Goal: Task Accomplishment & Management: Manage account settings

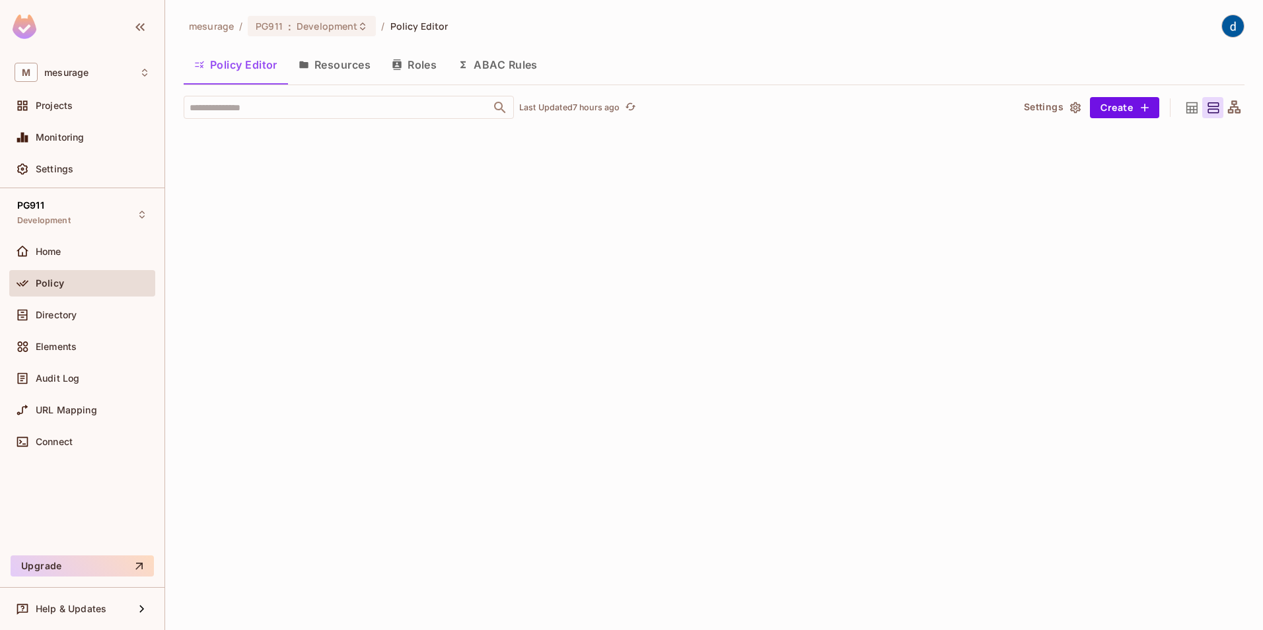
scroll to position [31995, 0]
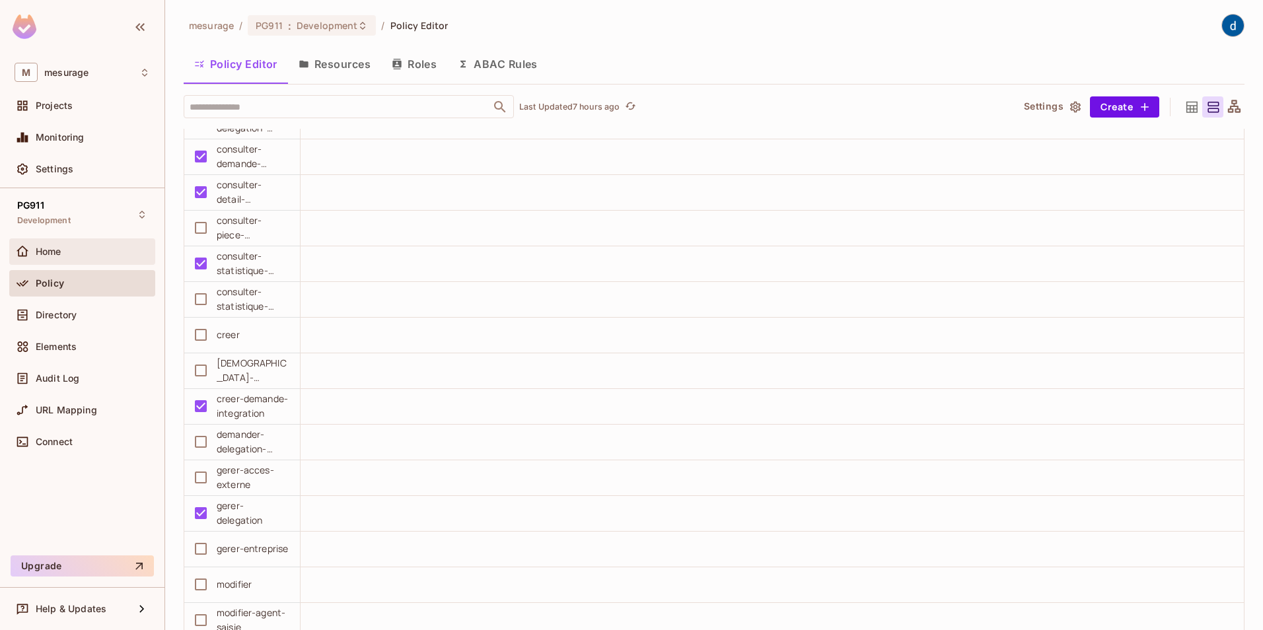
click at [50, 253] on span "Home" at bounding box center [49, 251] width 26 height 11
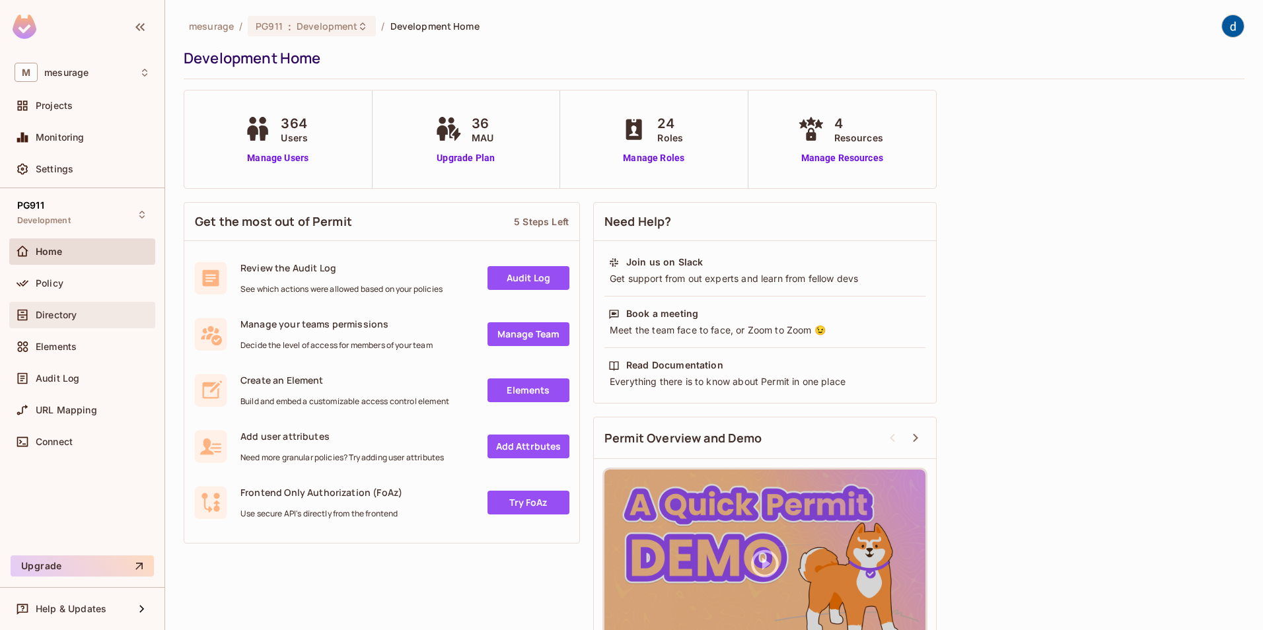
click at [51, 319] on span "Directory" at bounding box center [56, 315] width 41 height 11
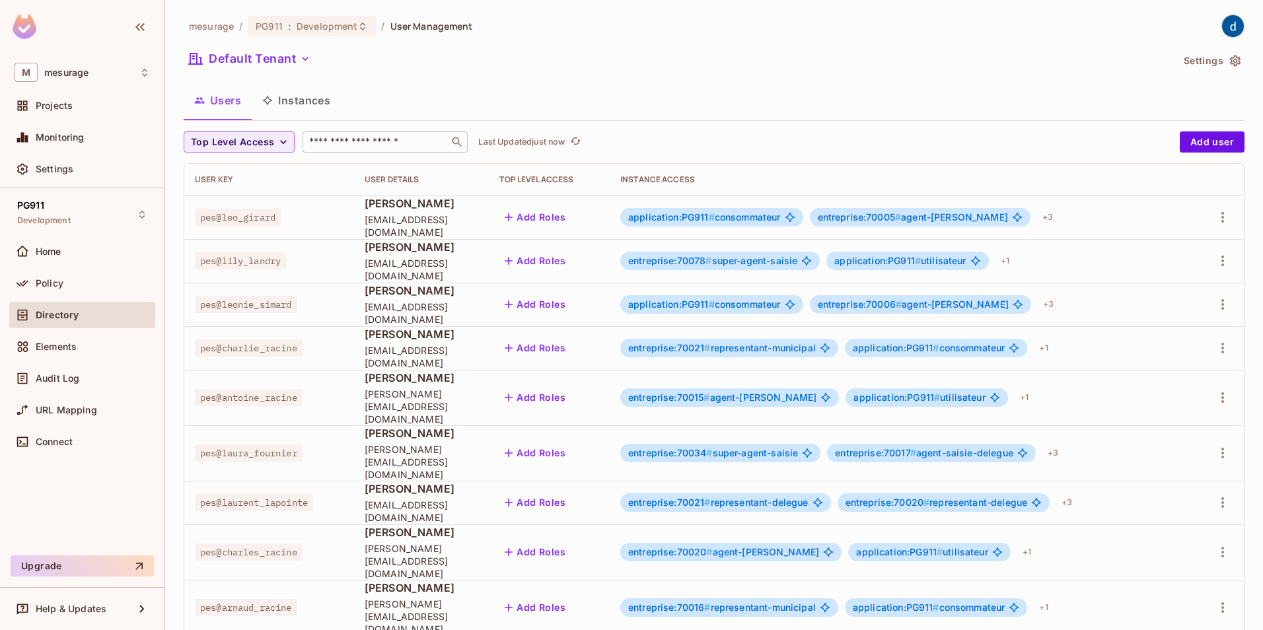
click at [332, 150] on div "​" at bounding box center [384, 141] width 165 height 21
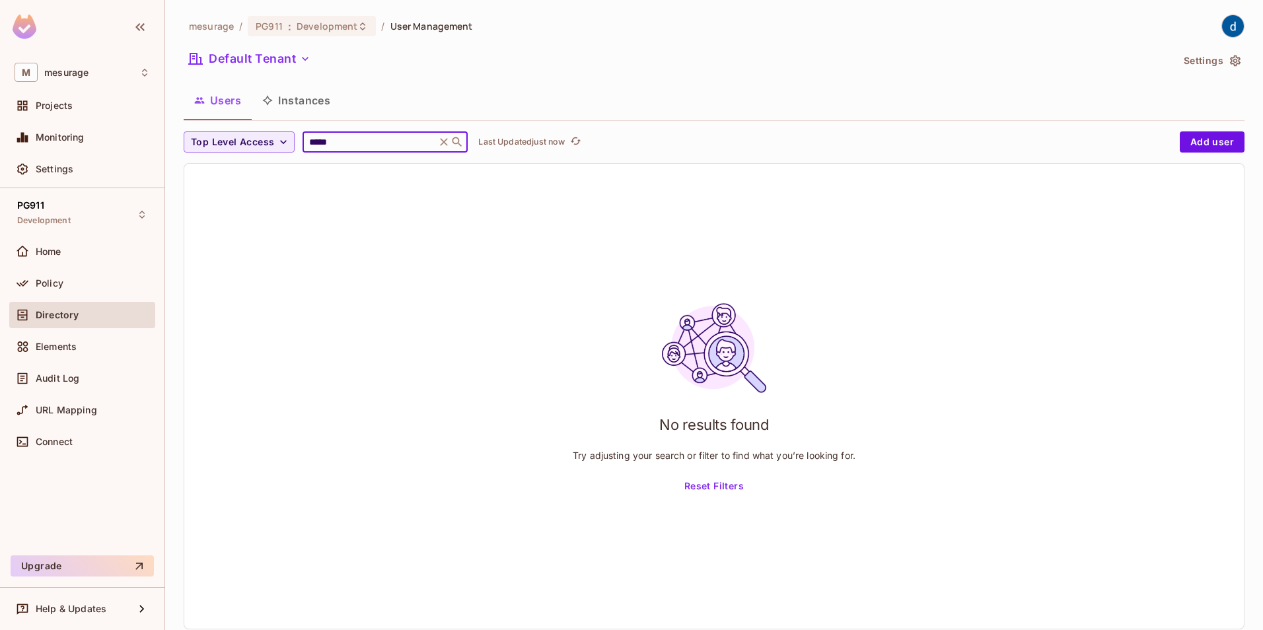
type input "*****"
click at [291, 95] on button "Instances" at bounding box center [296, 100] width 89 height 33
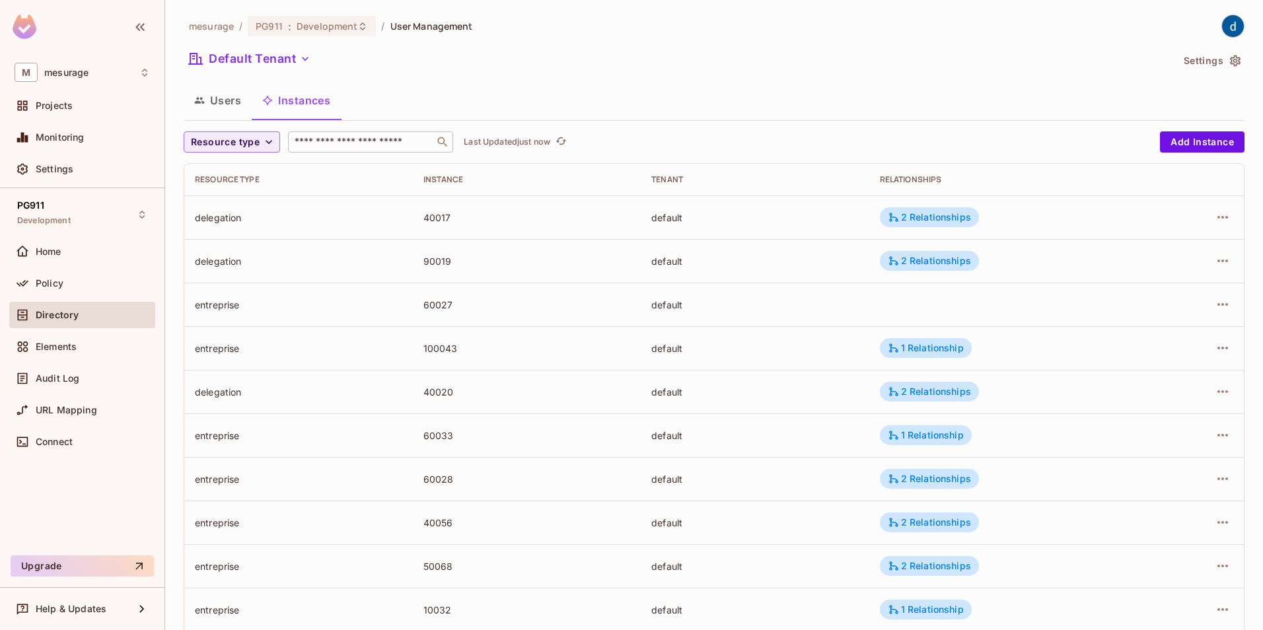
click at [353, 143] on input "text" at bounding box center [361, 141] width 139 height 13
type input "*****"
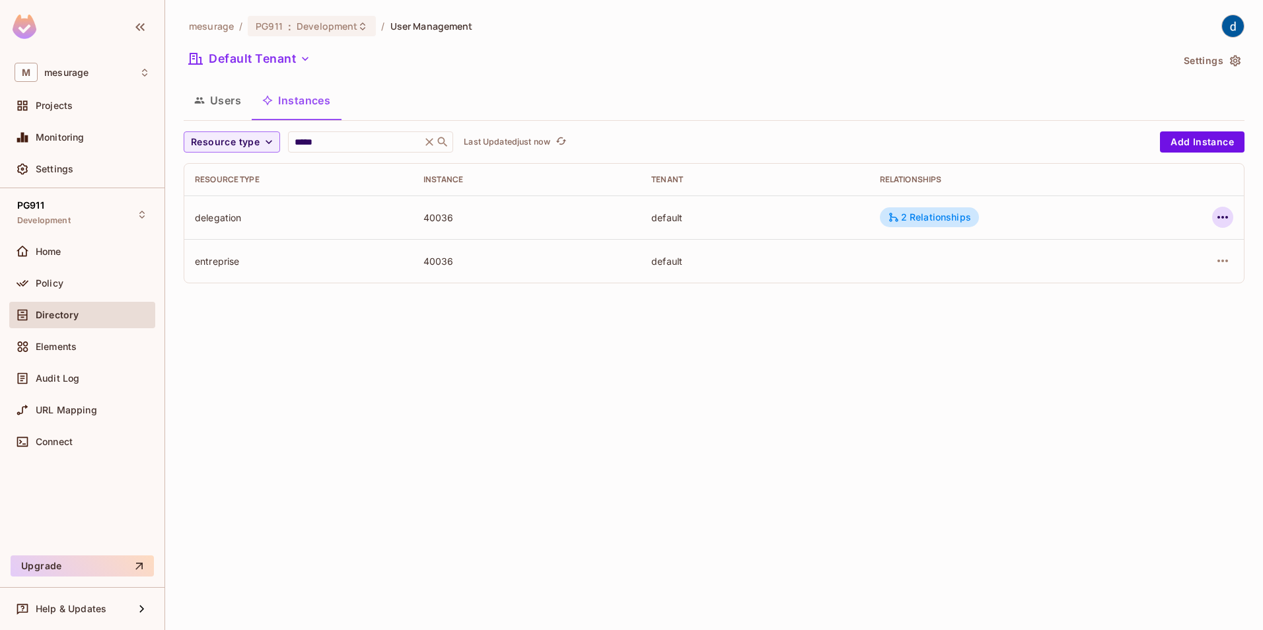
click at [1224, 217] on icon "button" at bounding box center [1222, 217] width 16 height 16
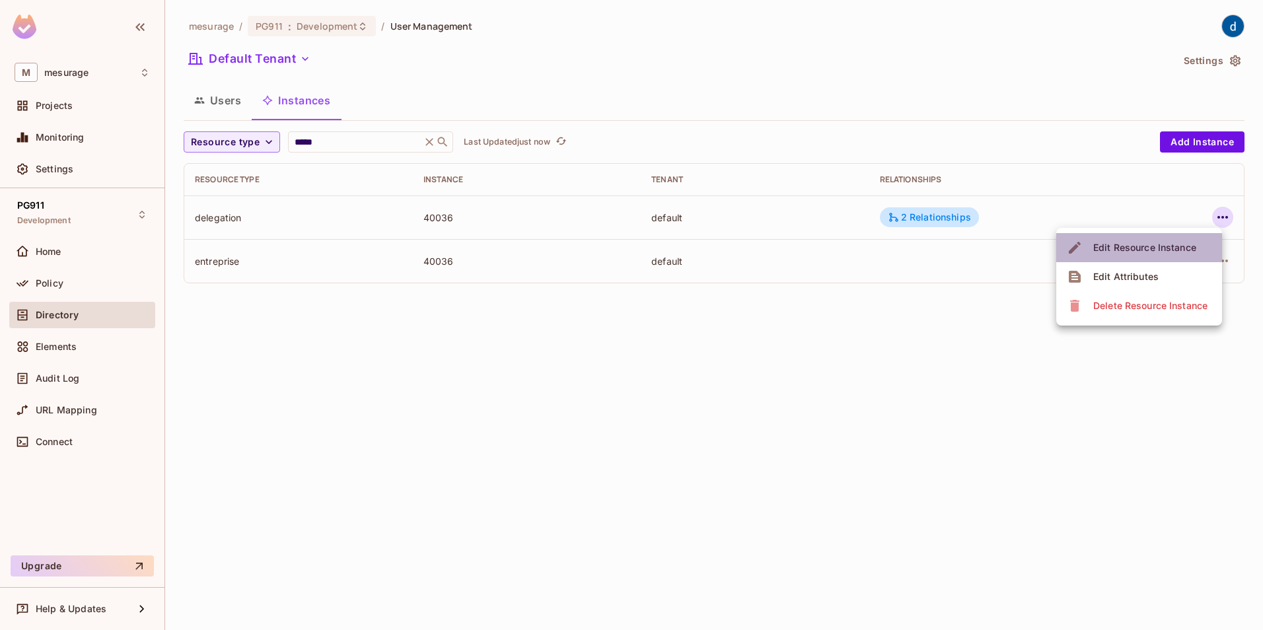
click at [1121, 253] on div "Edit Resource Instance" at bounding box center [1144, 247] width 103 height 13
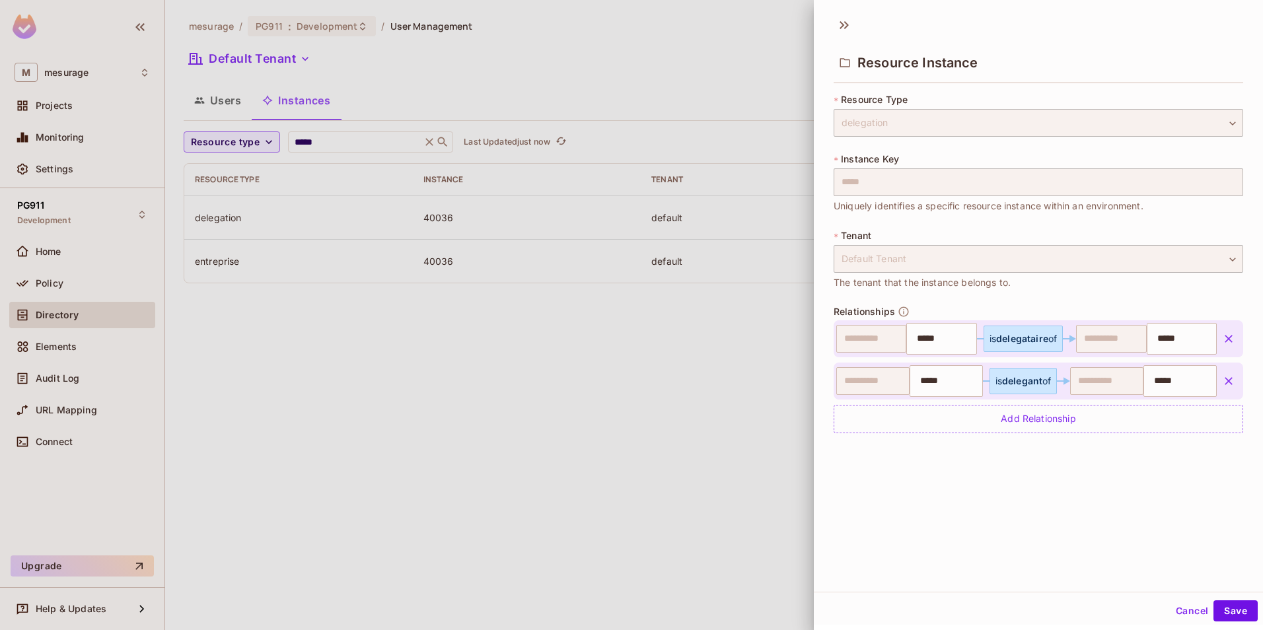
click at [692, 396] on div at bounding box center [631, 315] width 1263 height 630
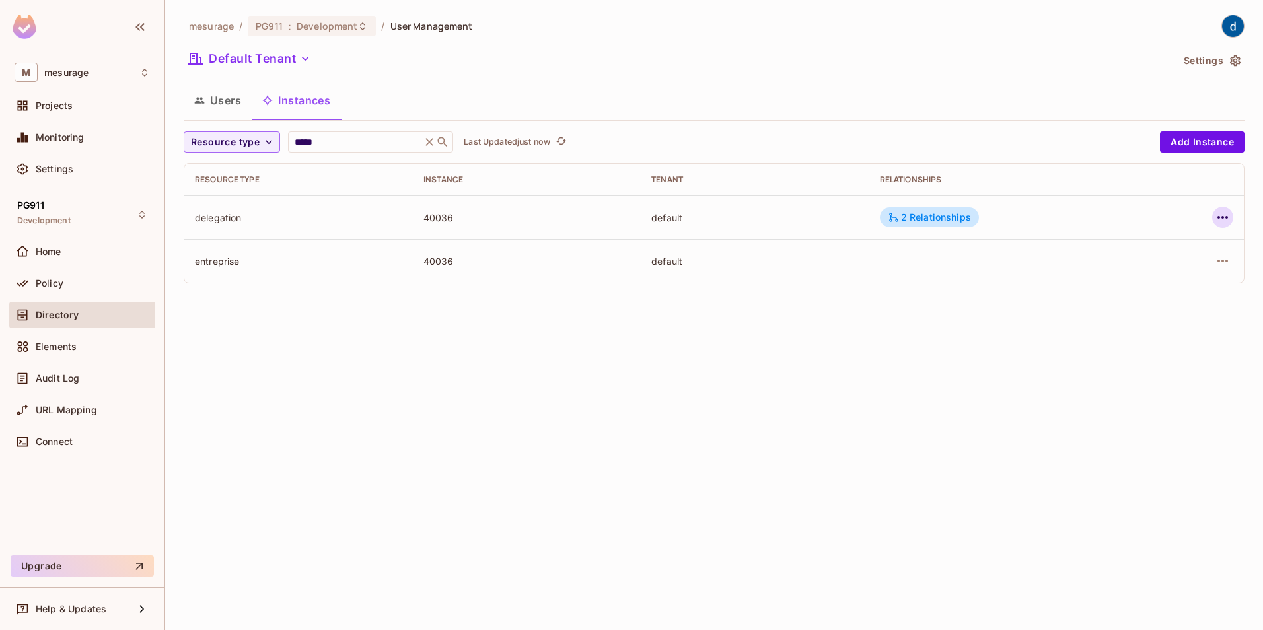
click at [1222, 217] on icon "button" at bounding box center [1222, 217] width 11 height 3
click at [1138, 244] on div "Edit Resource Instance" at bounding box center [1144, 247] width 103 height 13
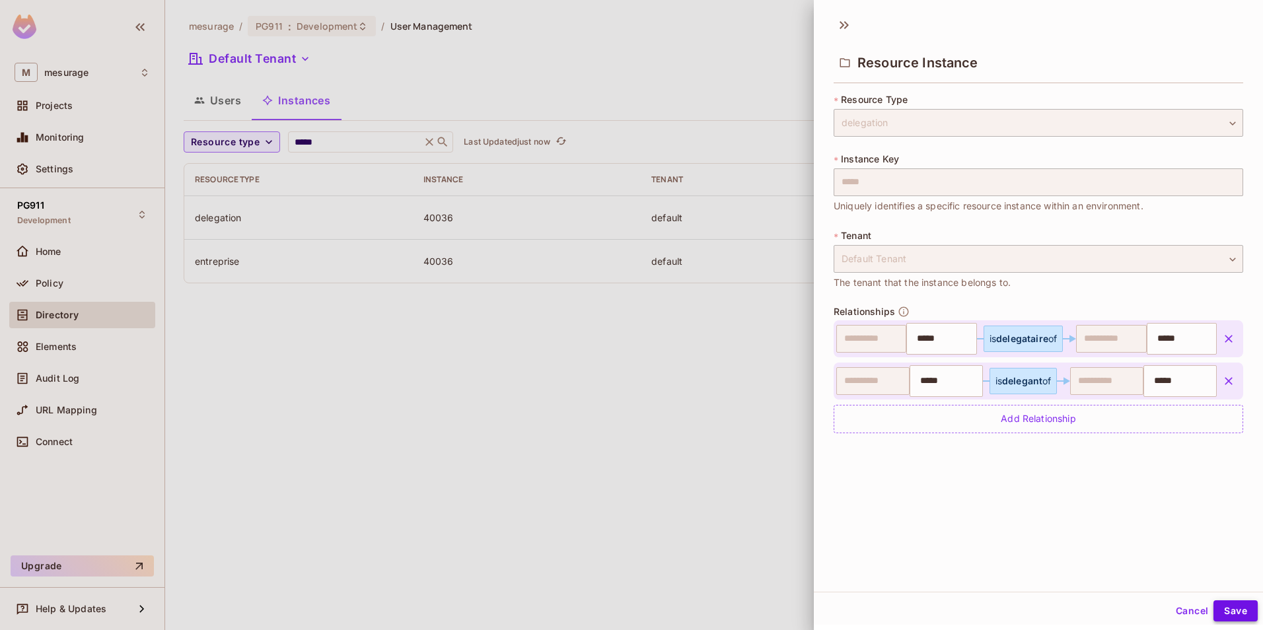
click at [1226, 611] on button "Save" at bounding box center [1235, 610] width 44 height 21
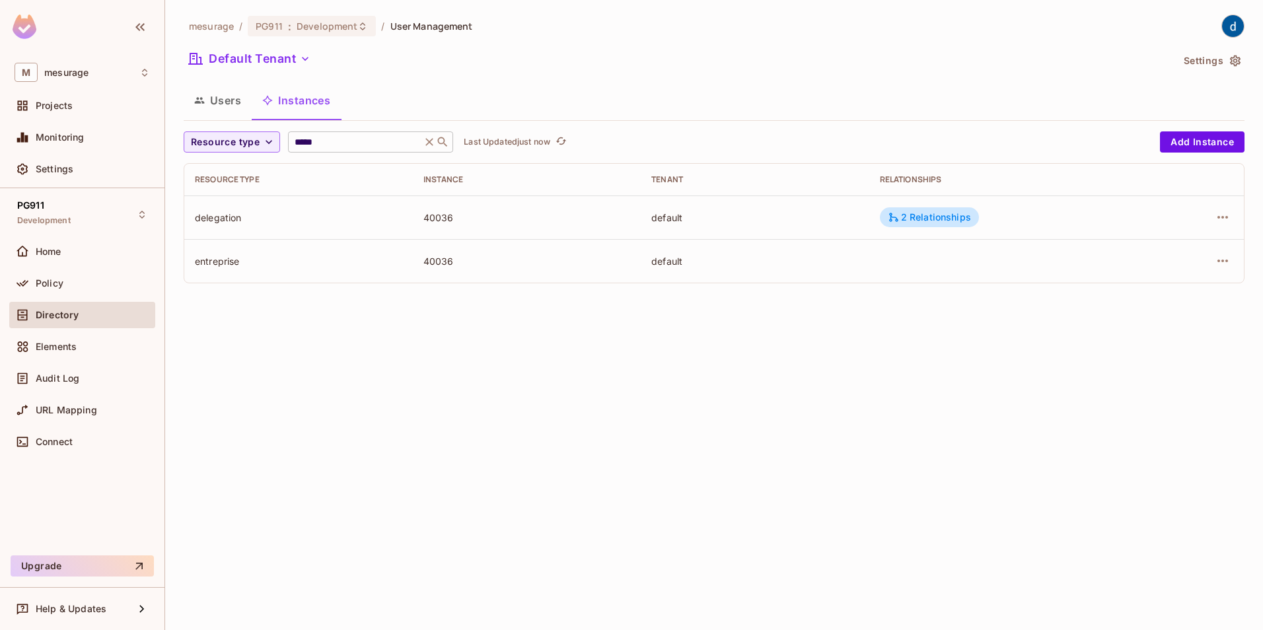
click at [327, 145] on input "*****" at bounding box center [354, 141] width 125 height 13
type input "***"
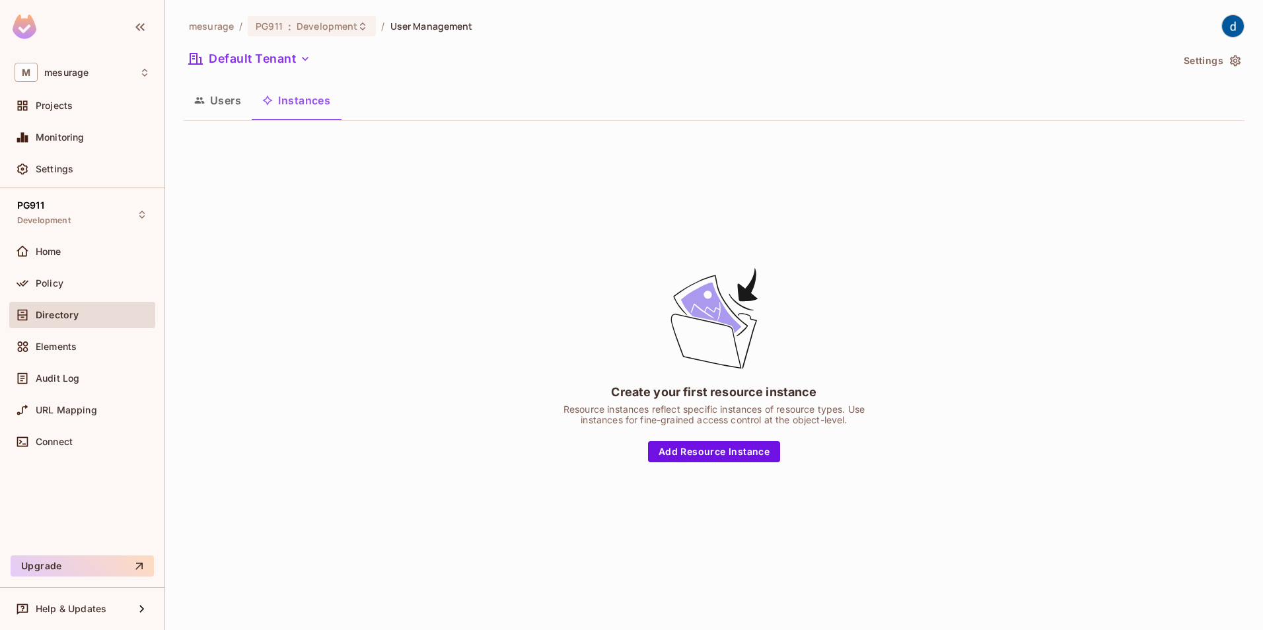
click at [314, 105] on button "Instances" at bounding box center [296, 100] width 89 height 33
click at [388, 365] on div "Create your first resource instance Resource instances reflect specific instanc…" at bounding box center [714, 363] width 1061 height 465
click at [300, 104] on button "Instances" at bounding box center [296, 100] width 89 height 33
click at [207, 102] on button "Users" at bounding box center [218, 100] width 68 height 33
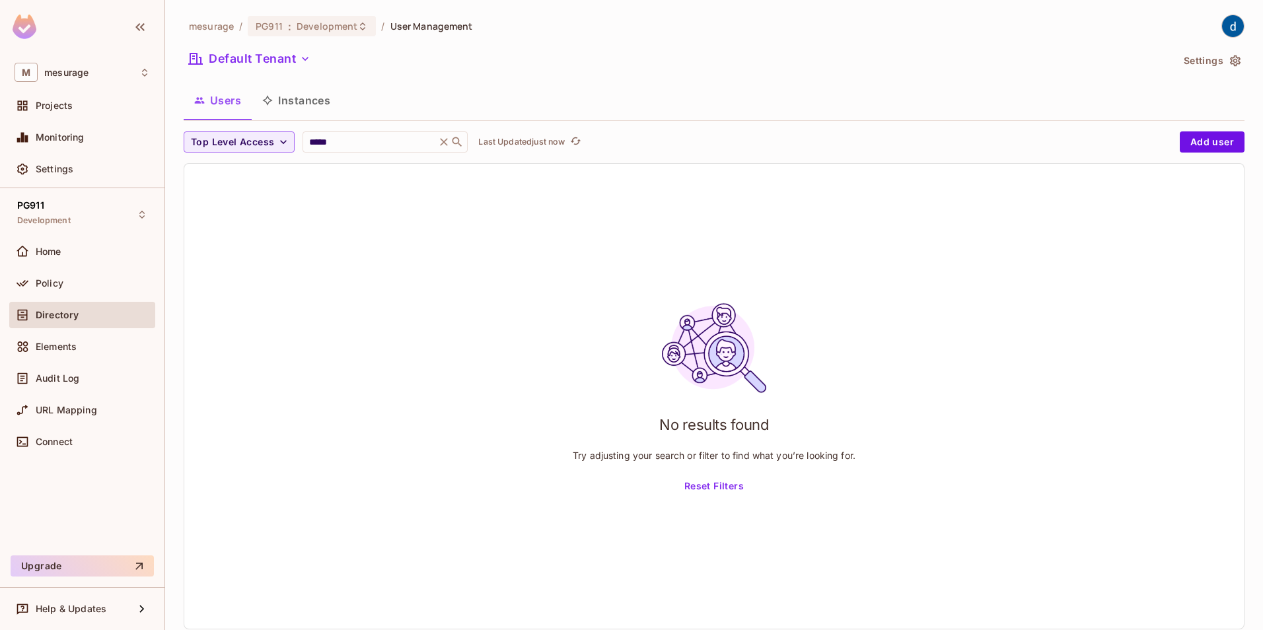
click at [311, 105] on button "Instances" at bounding box center [296, 100] width 89 height 33
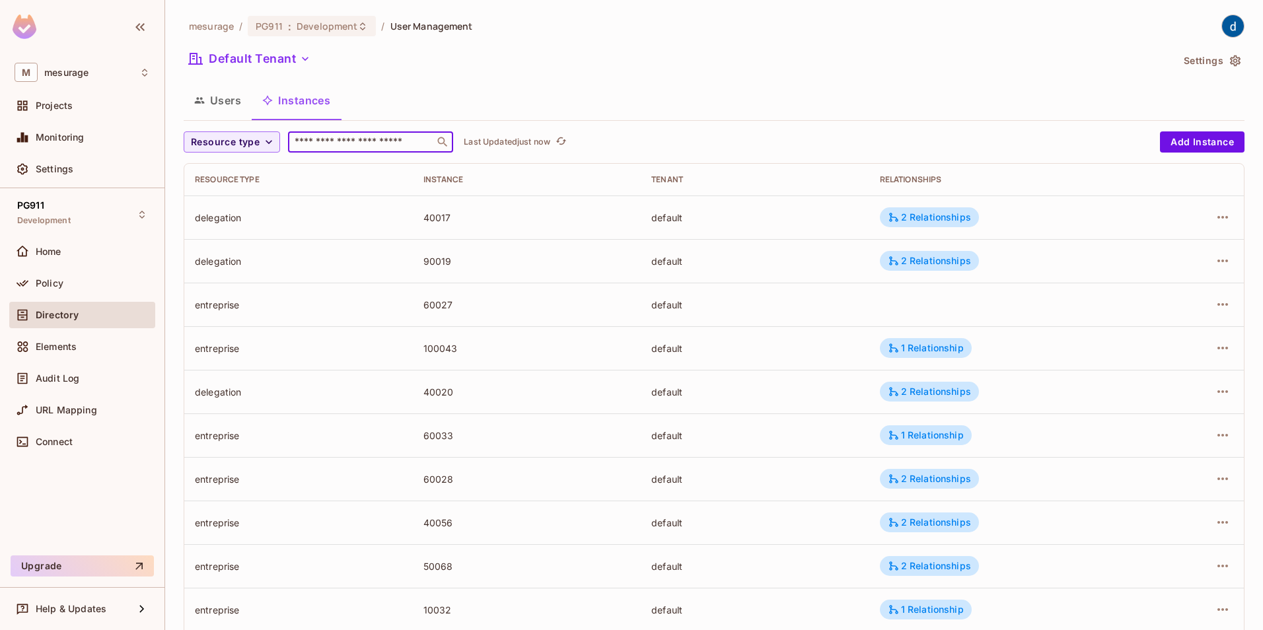
click at [322, 144] on input "text" at bounding box center [361, 141] width 139 height 13
type input "*****"
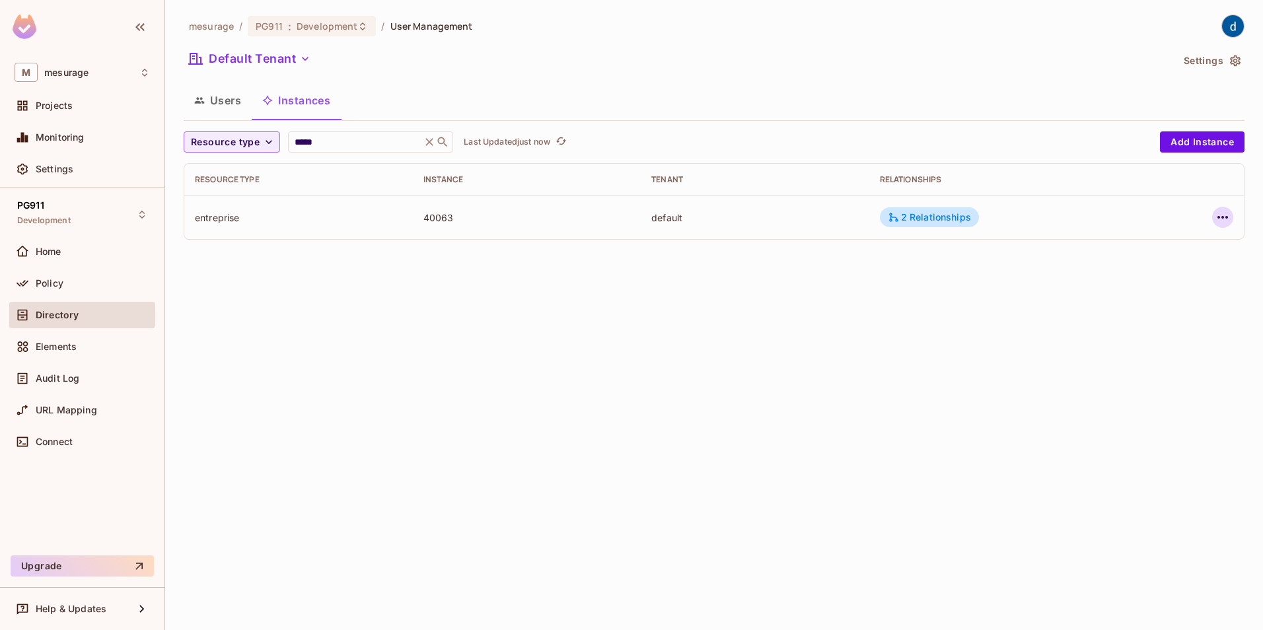
click at [1214, 217] on icon "button" at bounding box center [1222, 217] width 16 height 16
click at [1135, 248] on div "Edit Resource Instance" at bounding box center [1144, 247] width 103 height 13
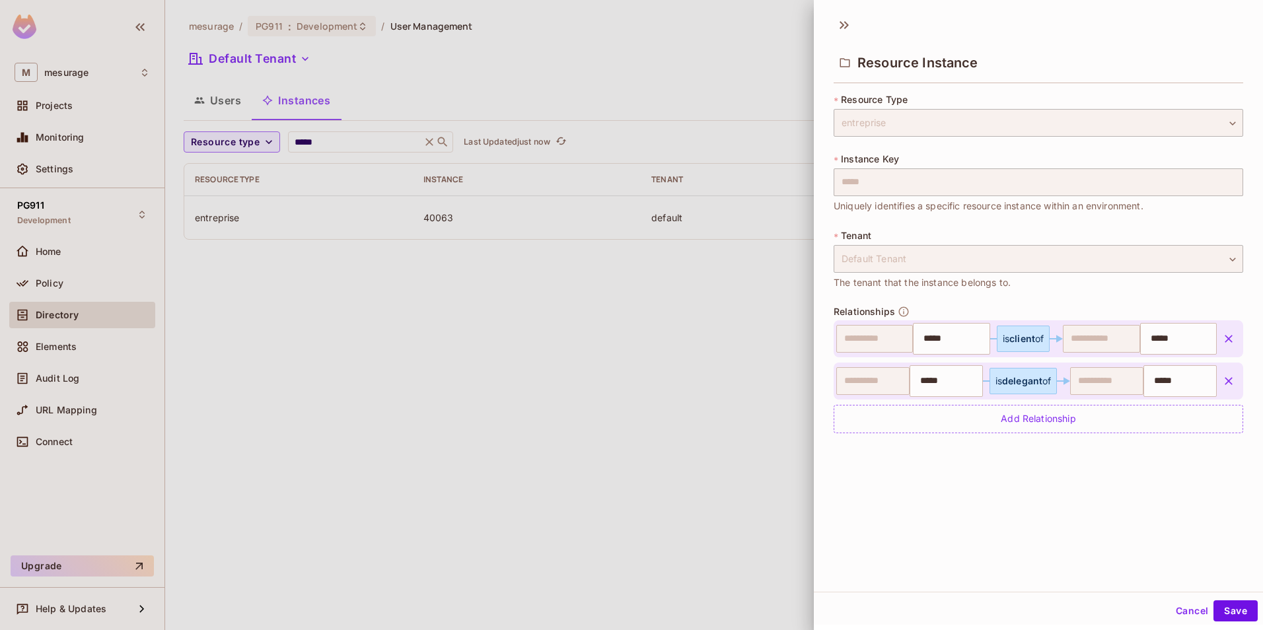
click at [541, 447] on div at bounding box center [631, 315] width 1263 height 630
